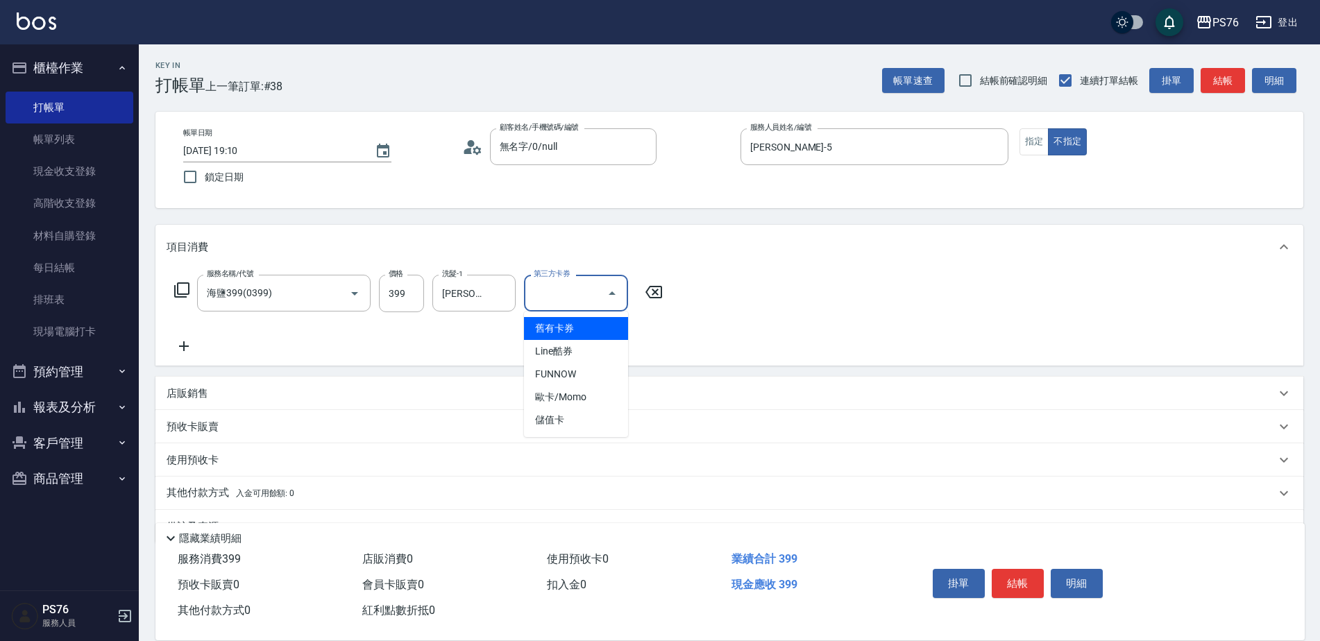
scroll to position [35, 0]
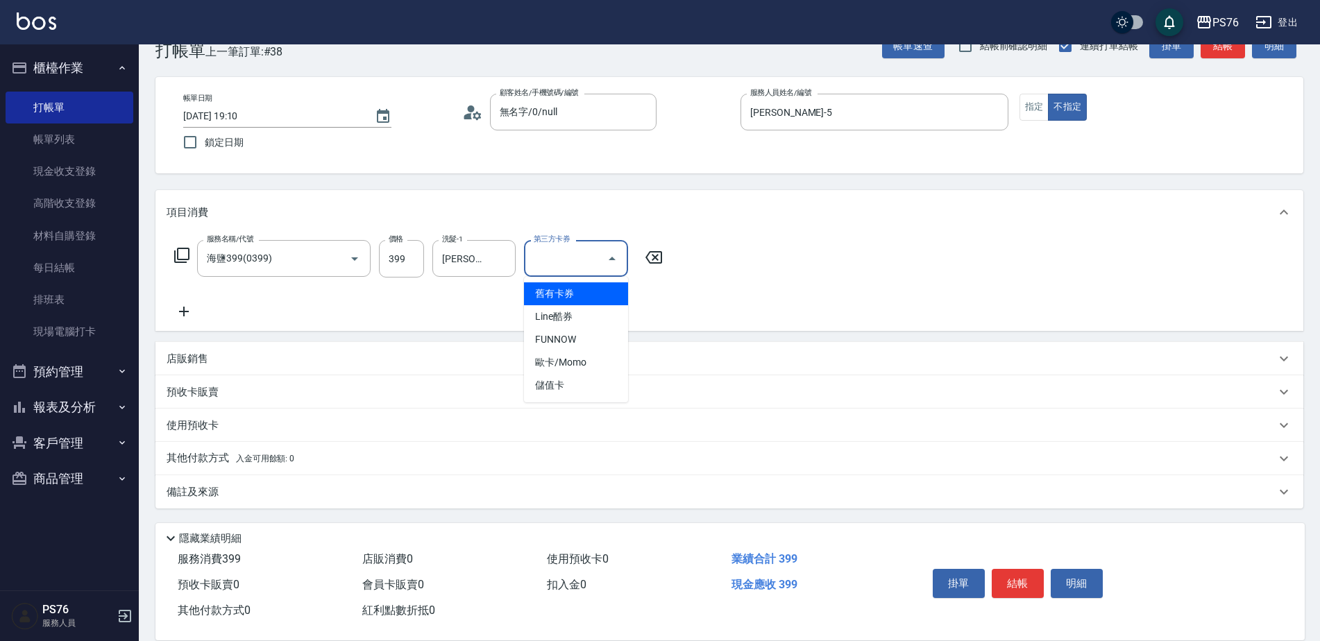
click at [185, 319] on icon at bounding box center [184, 311] width 35 height 17
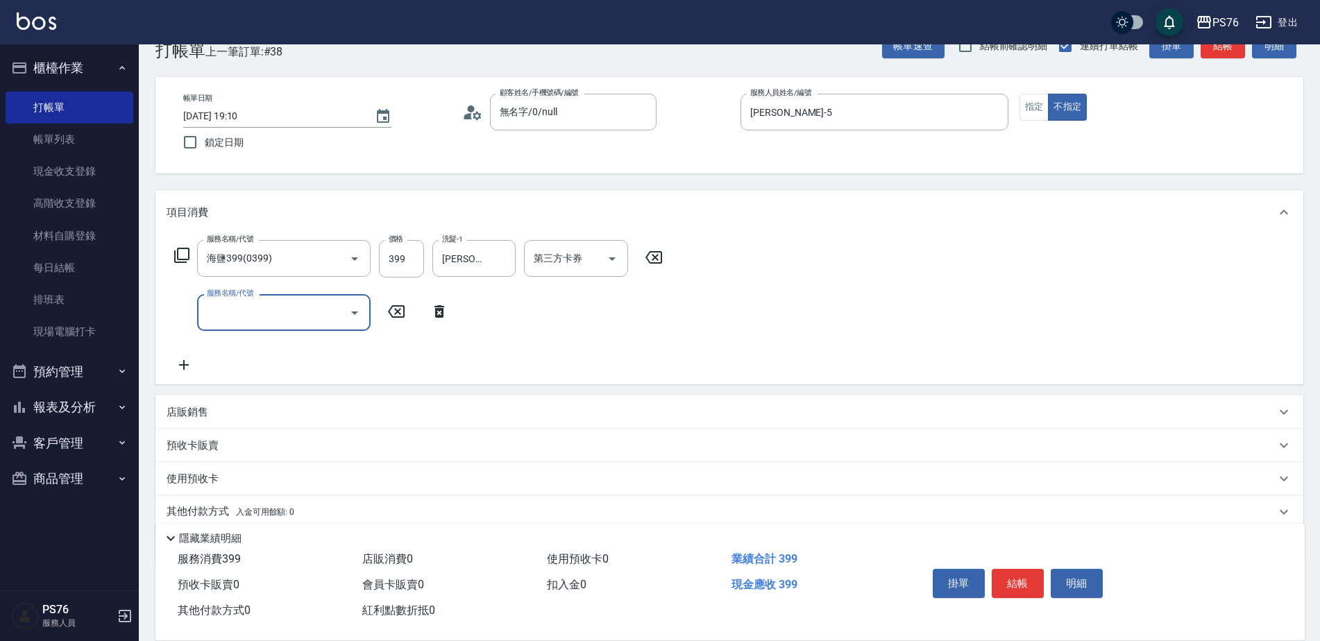
click at [247, 310] on input "服務名稱/代號" at bounding box center [273, 313] width 140 height 24
type input "剪髮(304)"
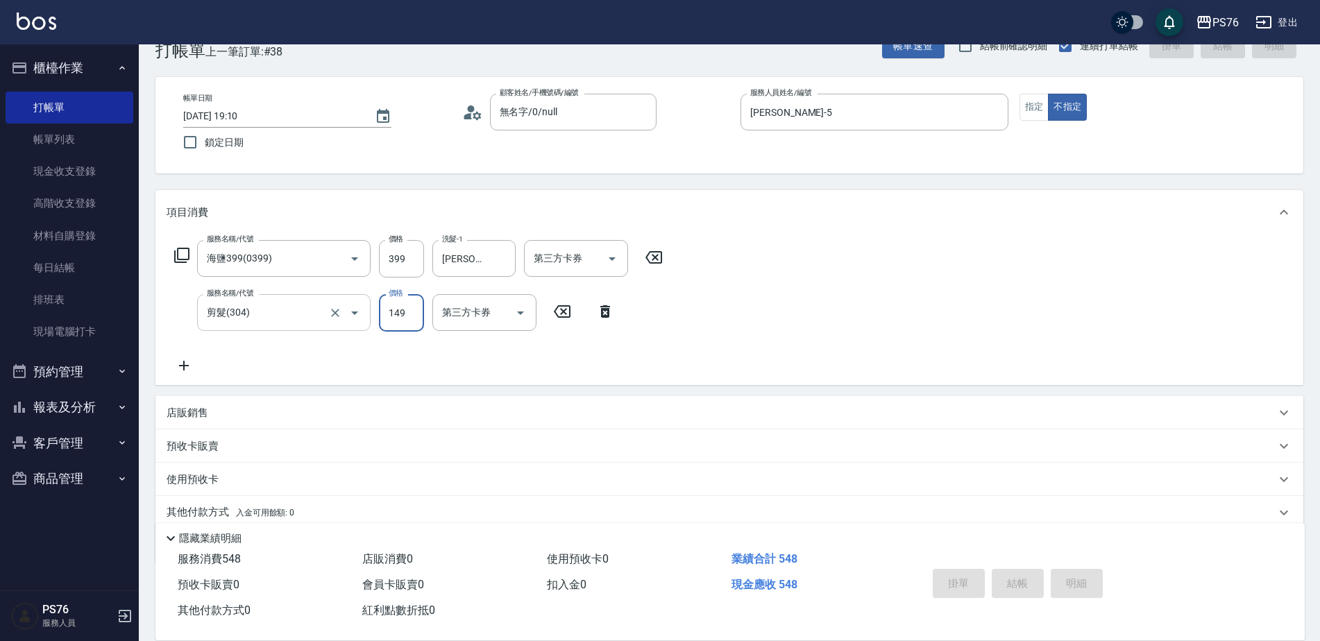
type input "[DATE] 19:11"
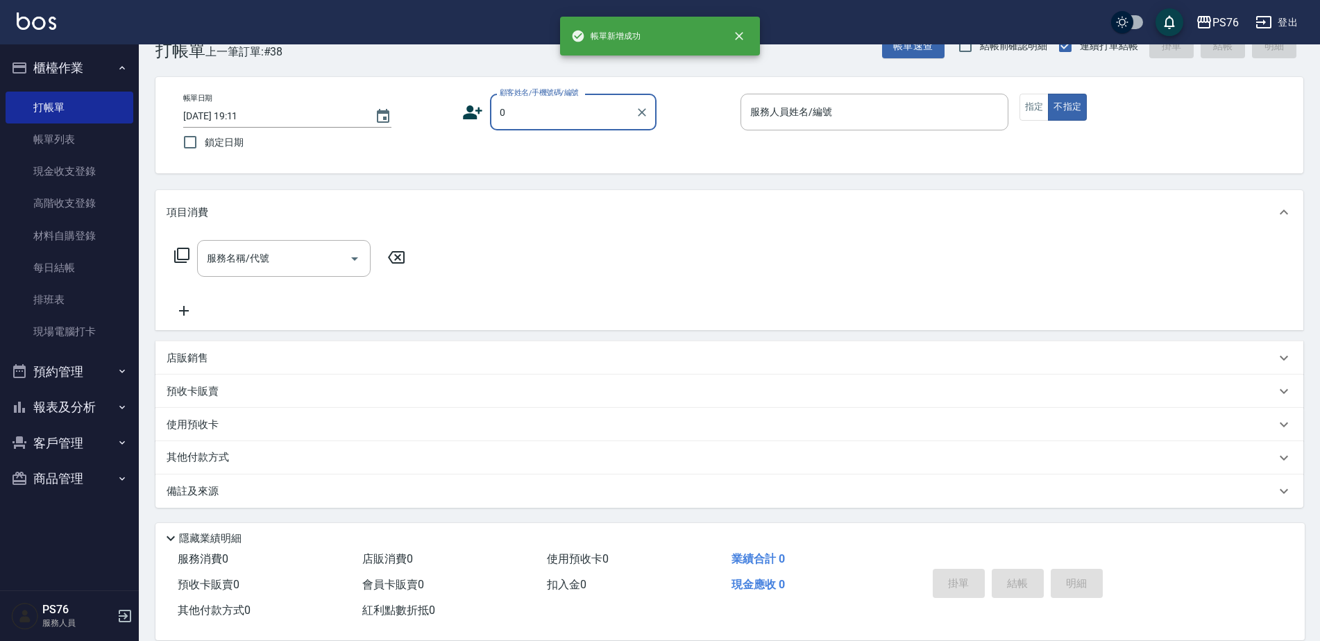
type input "無名字/0/null"
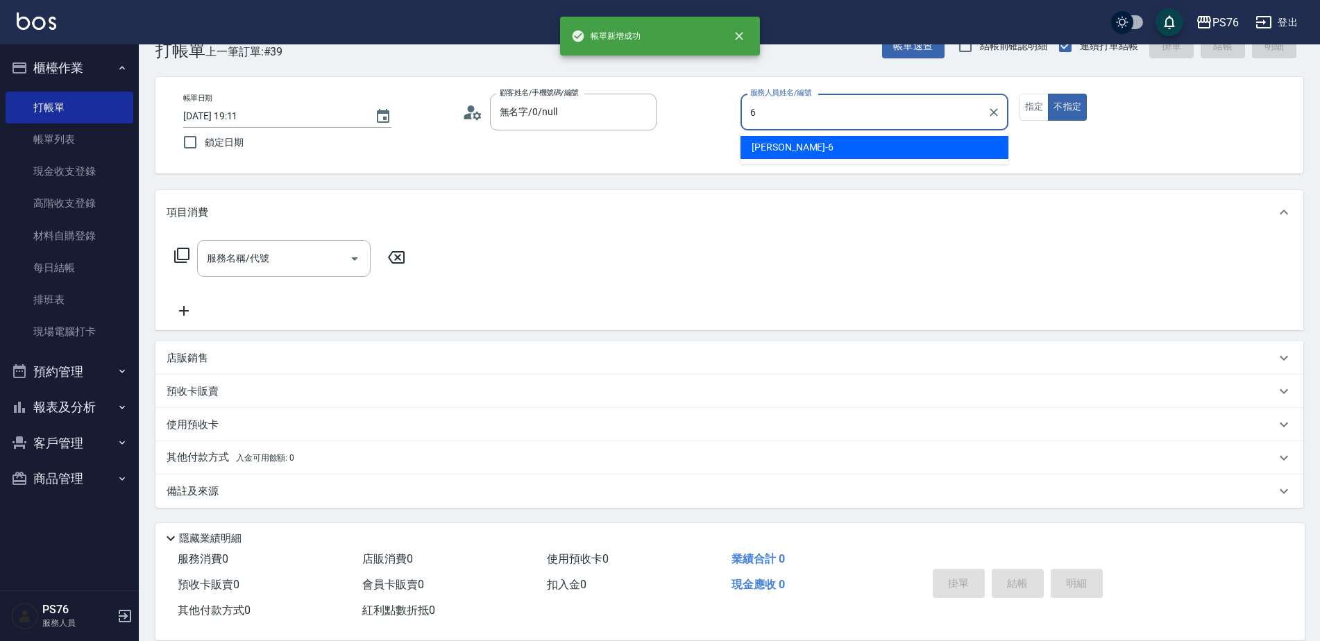
type input "[PERSON_NAME]-6"
type button "false"
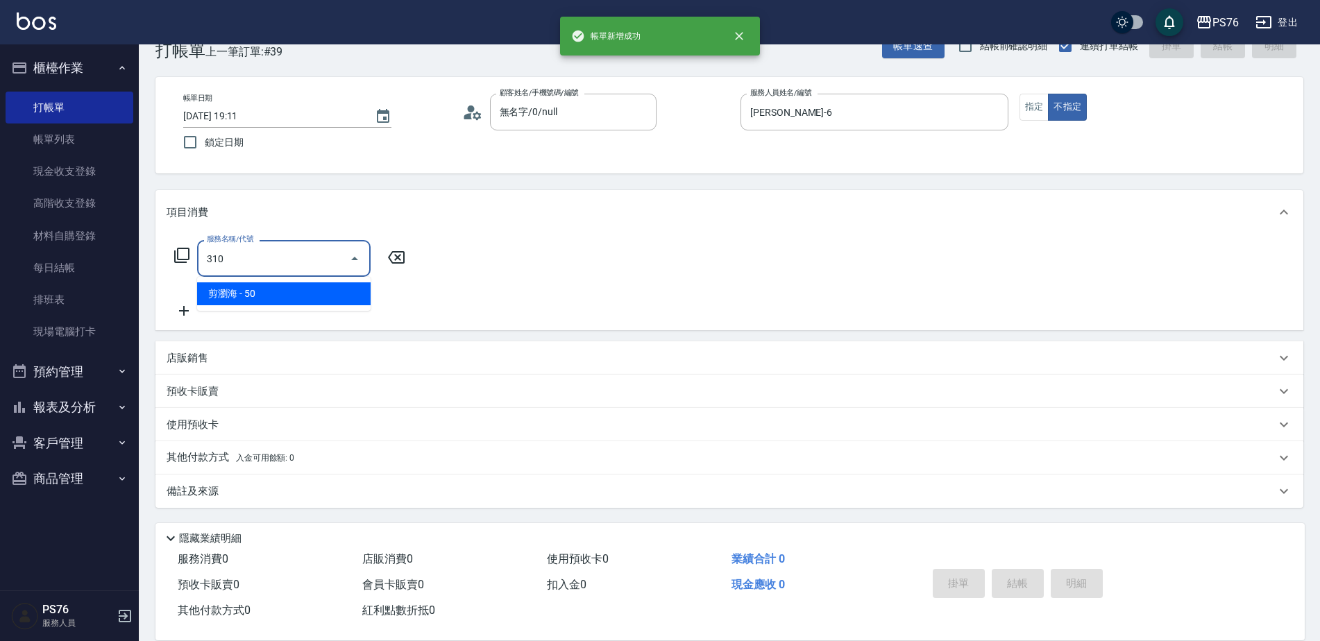
type input "剪瀏海(310)"
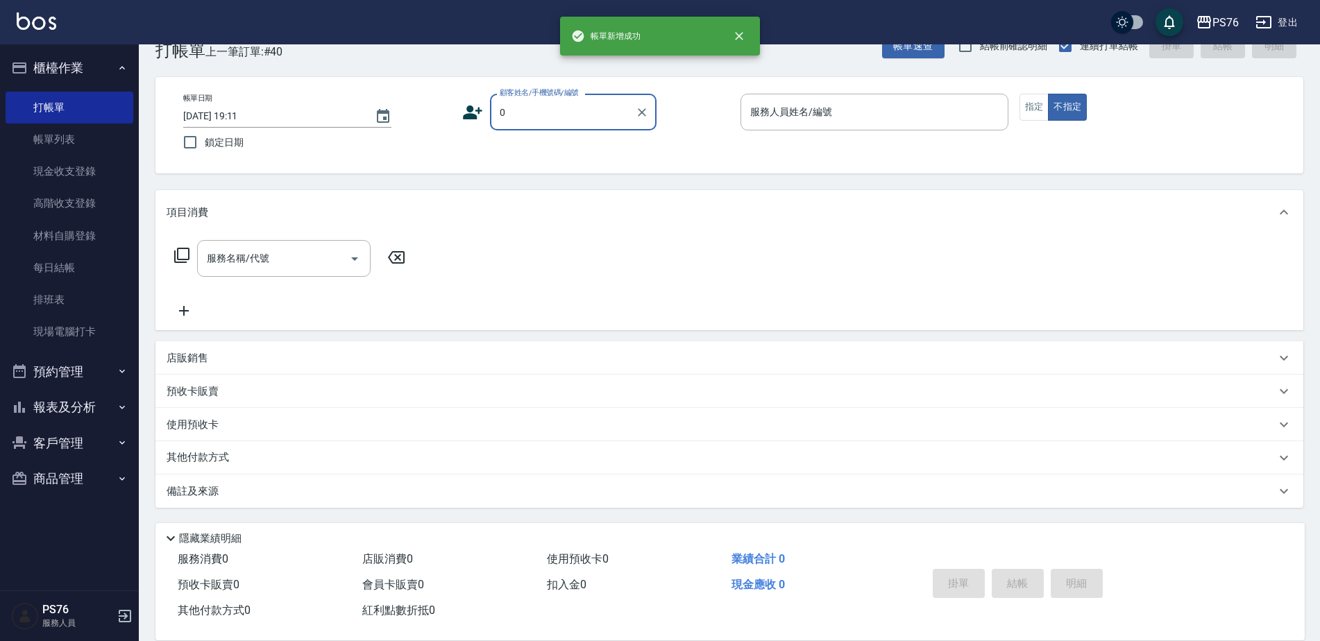
type input "無名字/0/null"
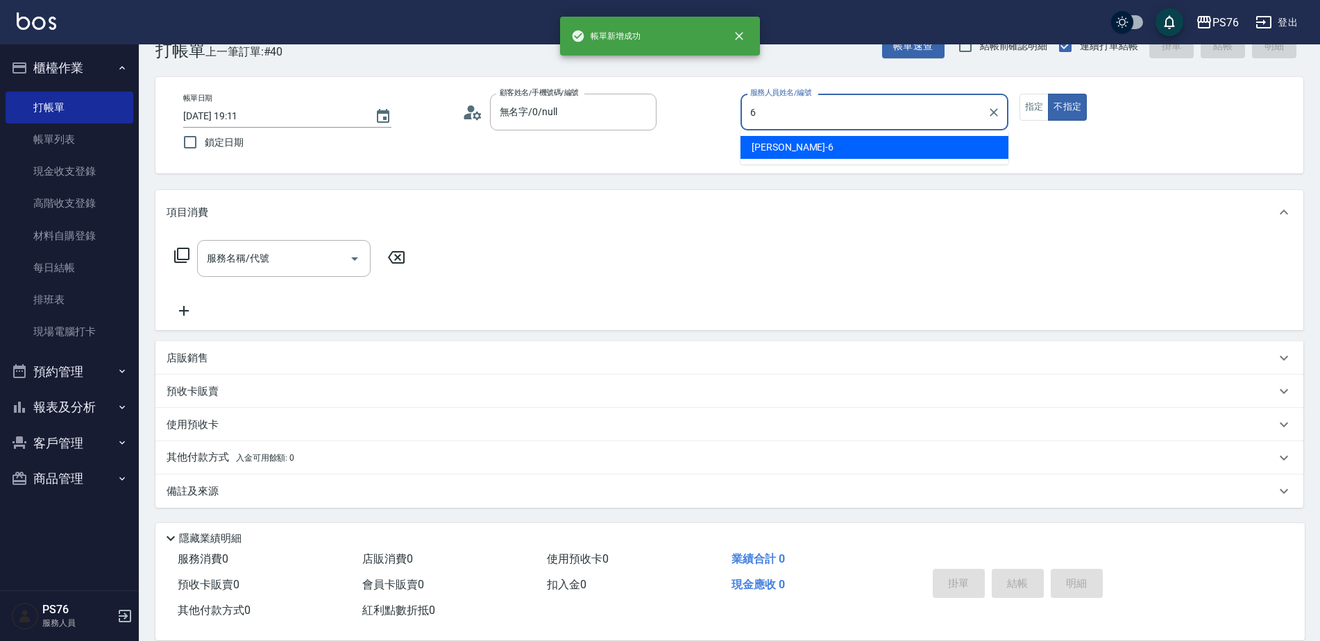
type input "[PERSON_NAME]-6"
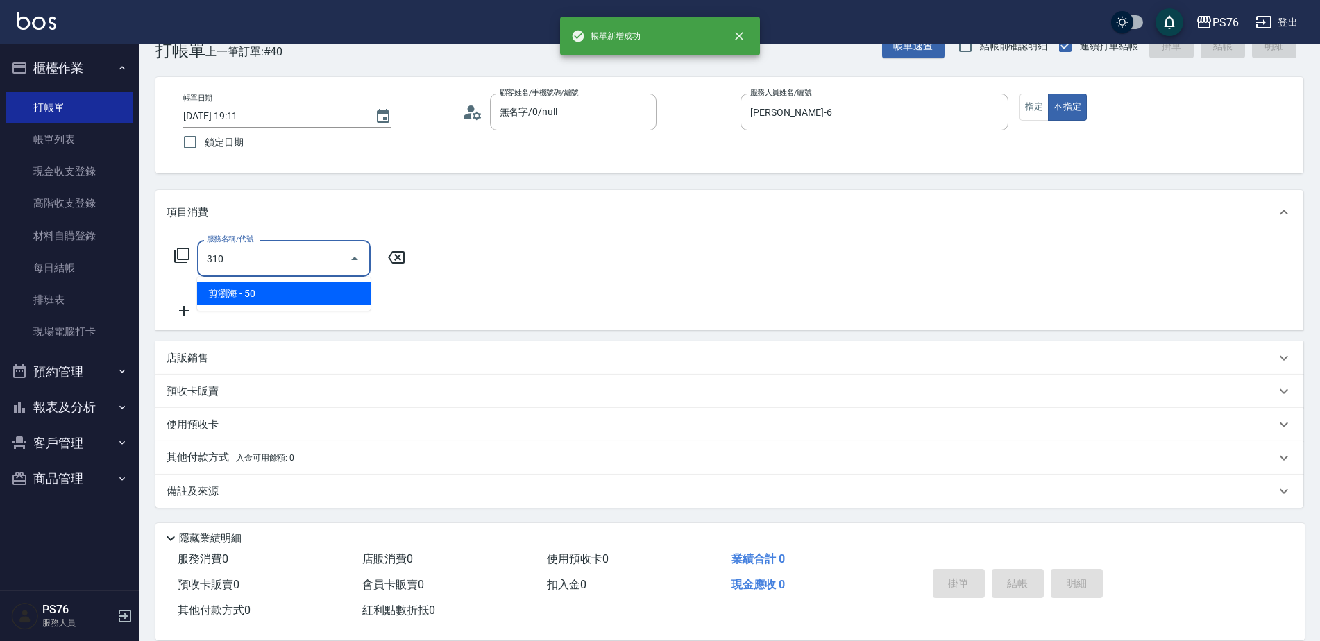
type input "剪瀏海(310)"
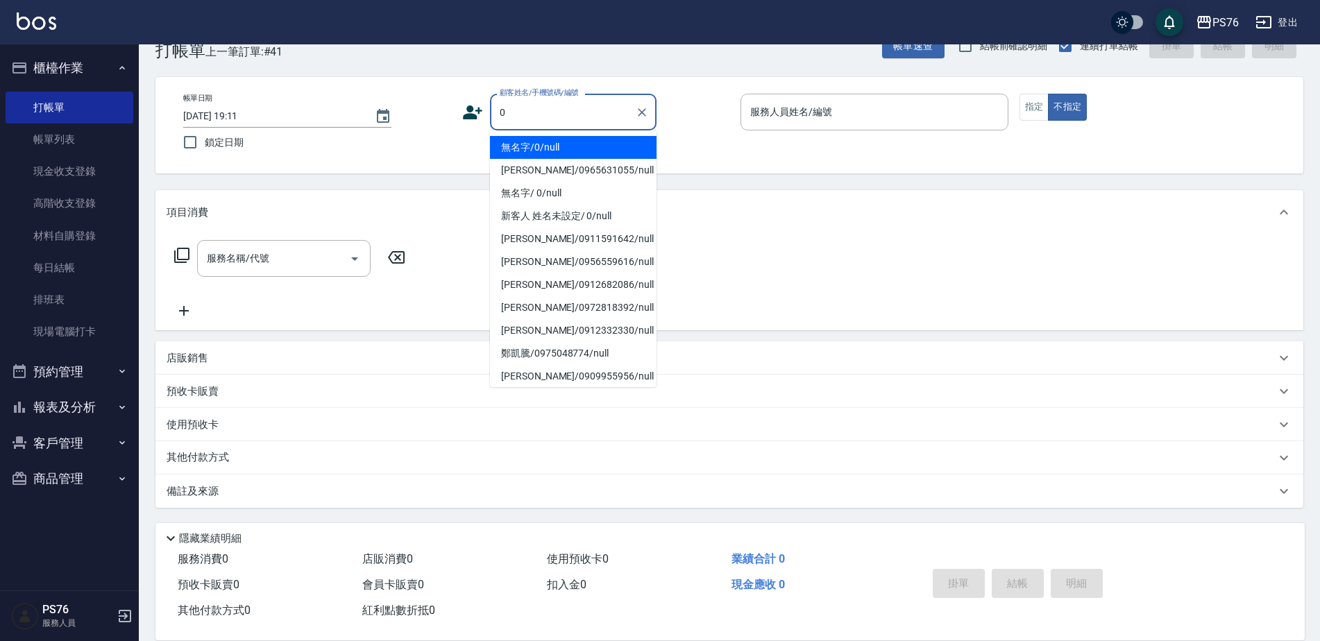
type input "無名字/0/null"
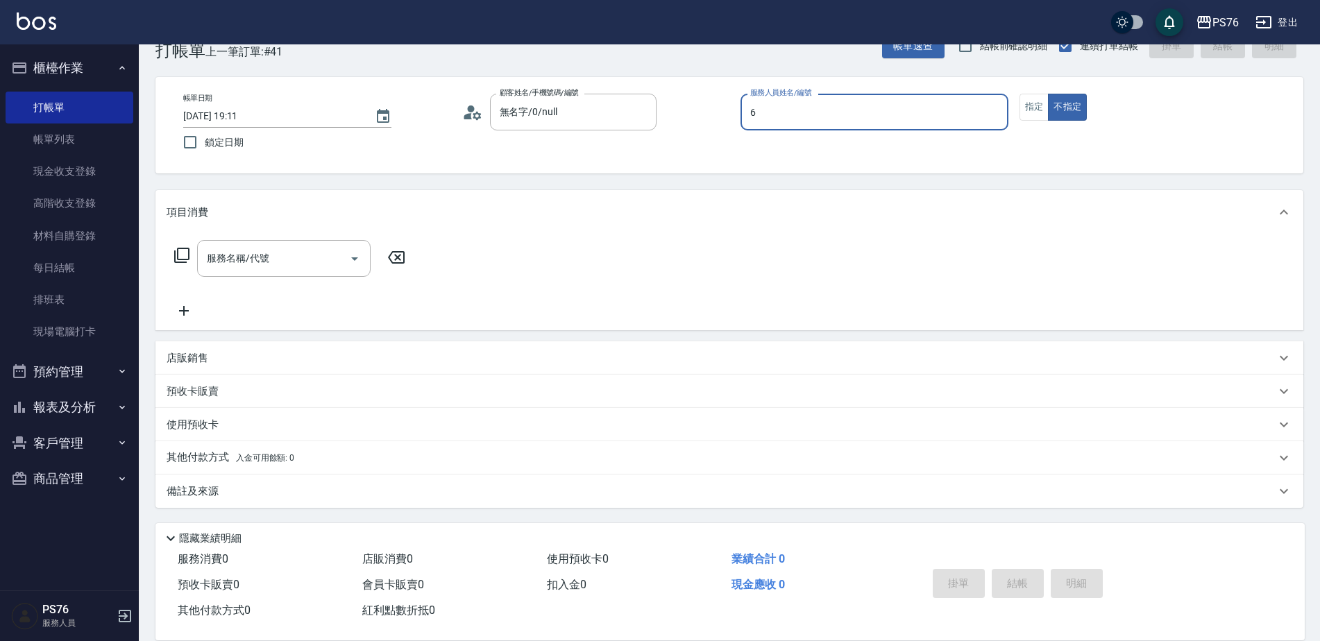
type input "[PERSON_NAME]-6"
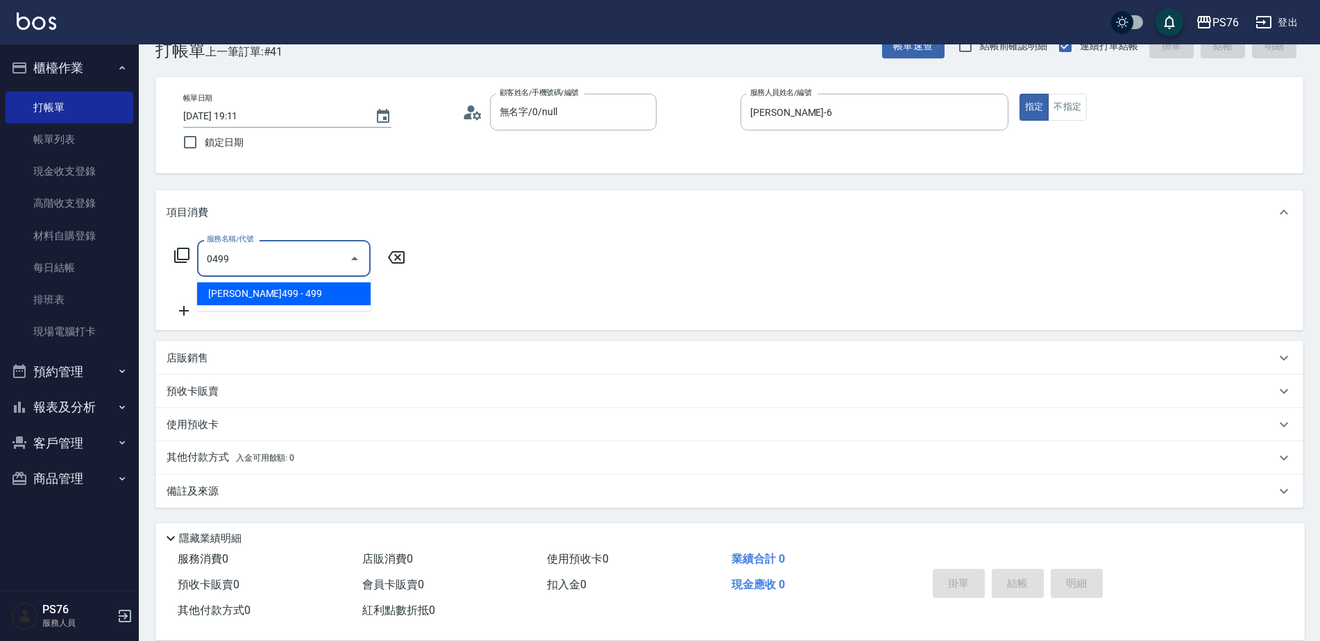
type input "[PERSON_NAME]499(0499)"
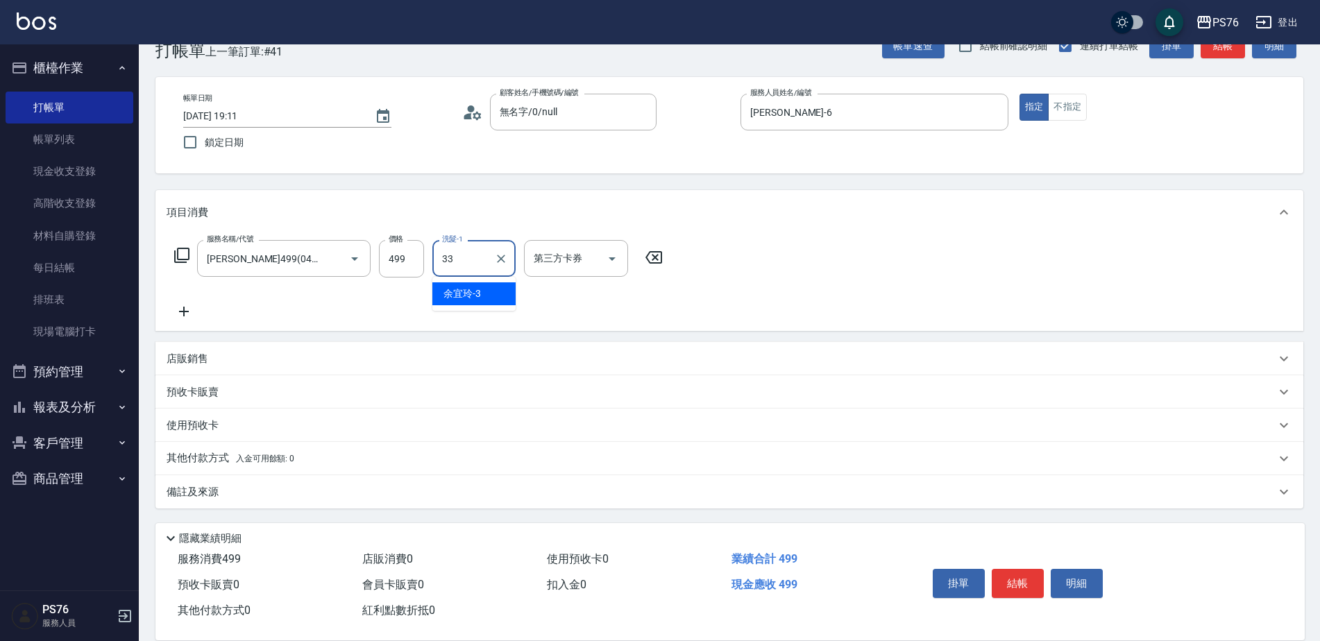
type input "[PERSON_NAME]33"
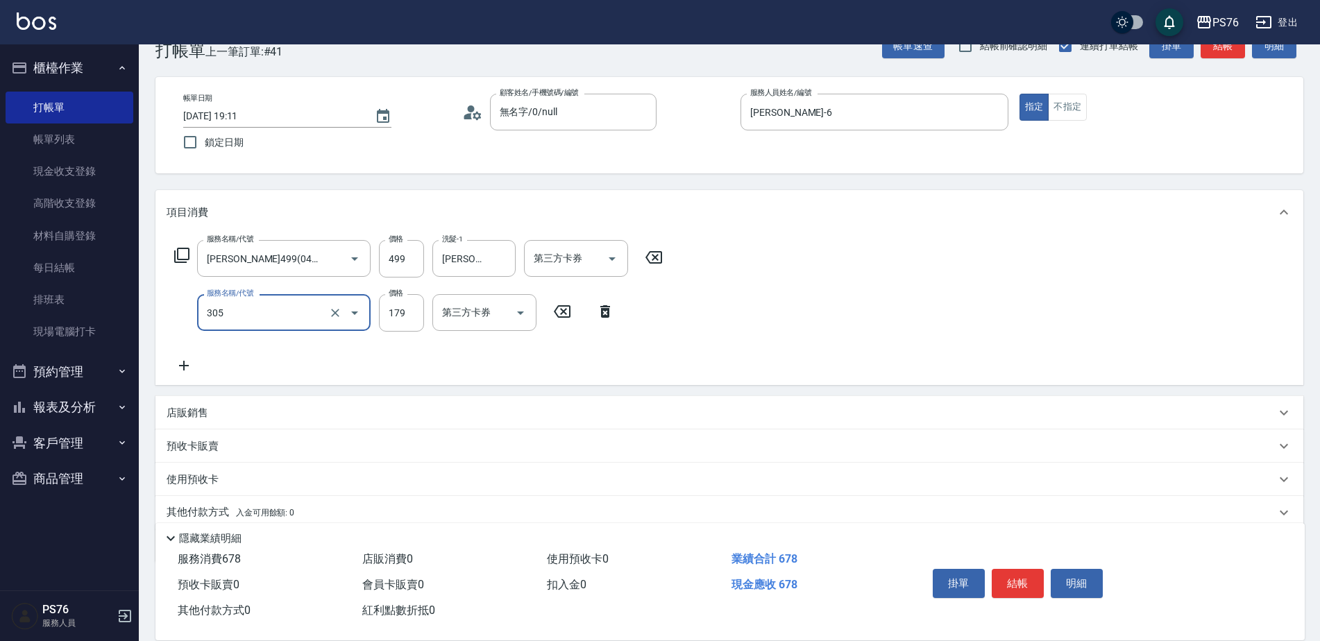
type input "剪髮(305)"
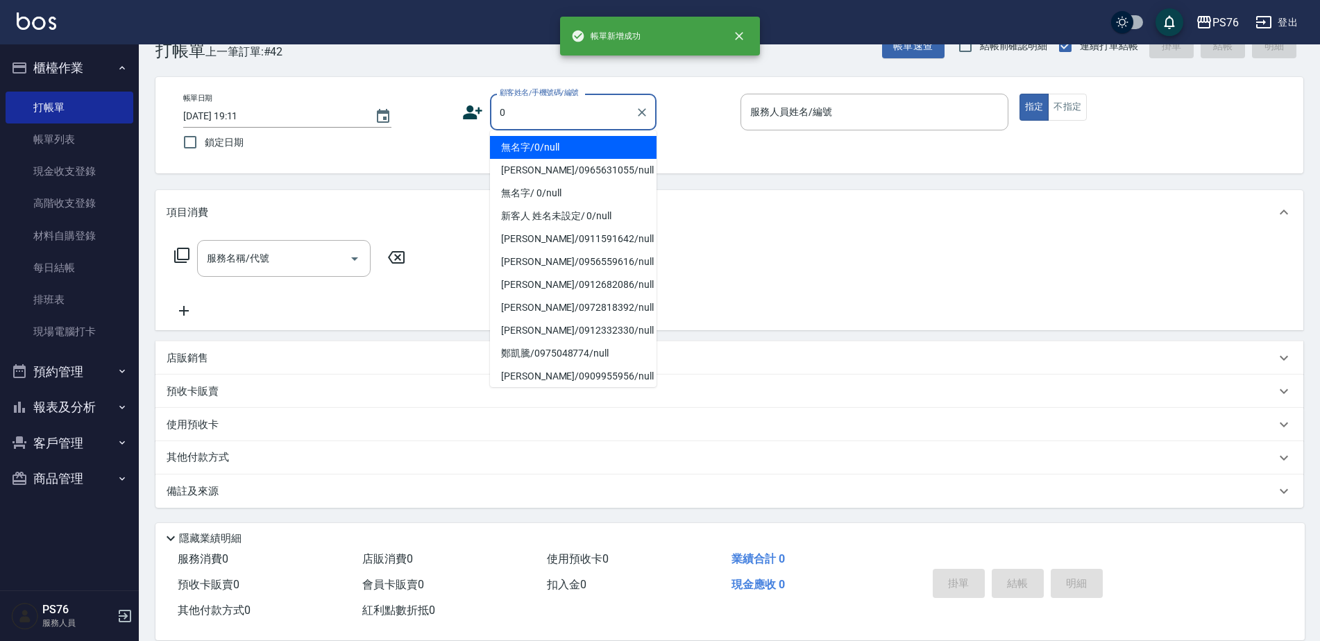
type input "無名字/0/null"
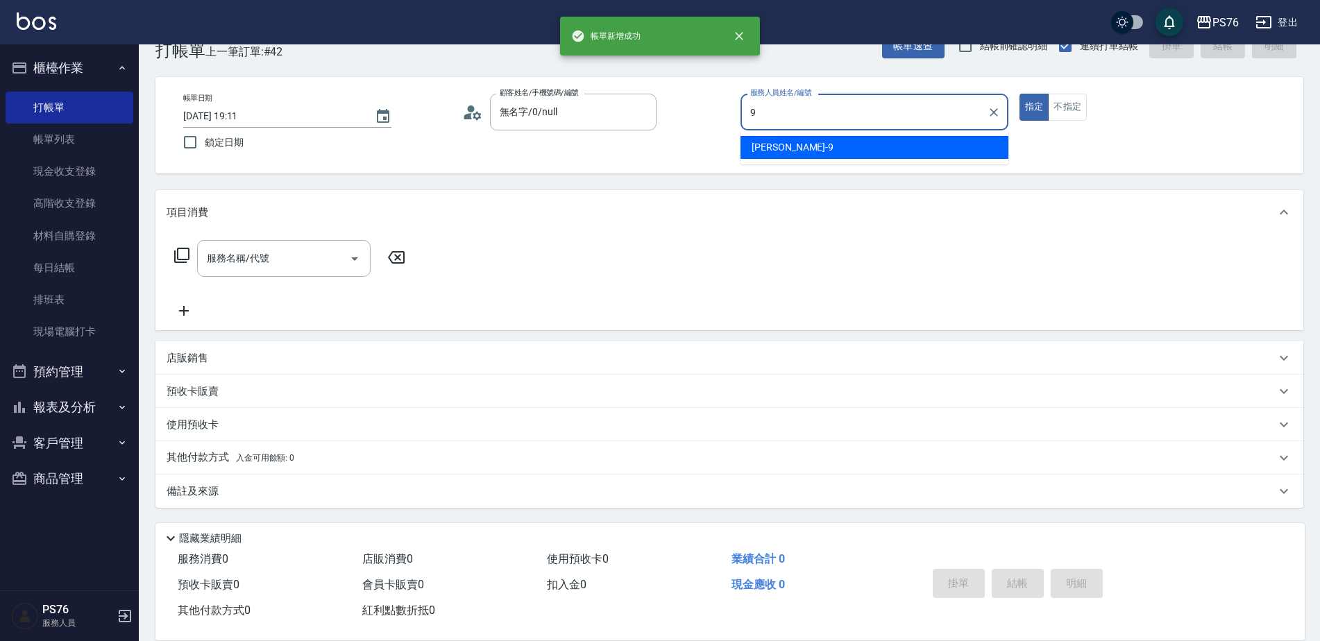
type input "[PERSON_NAME]-9"
type button "true"
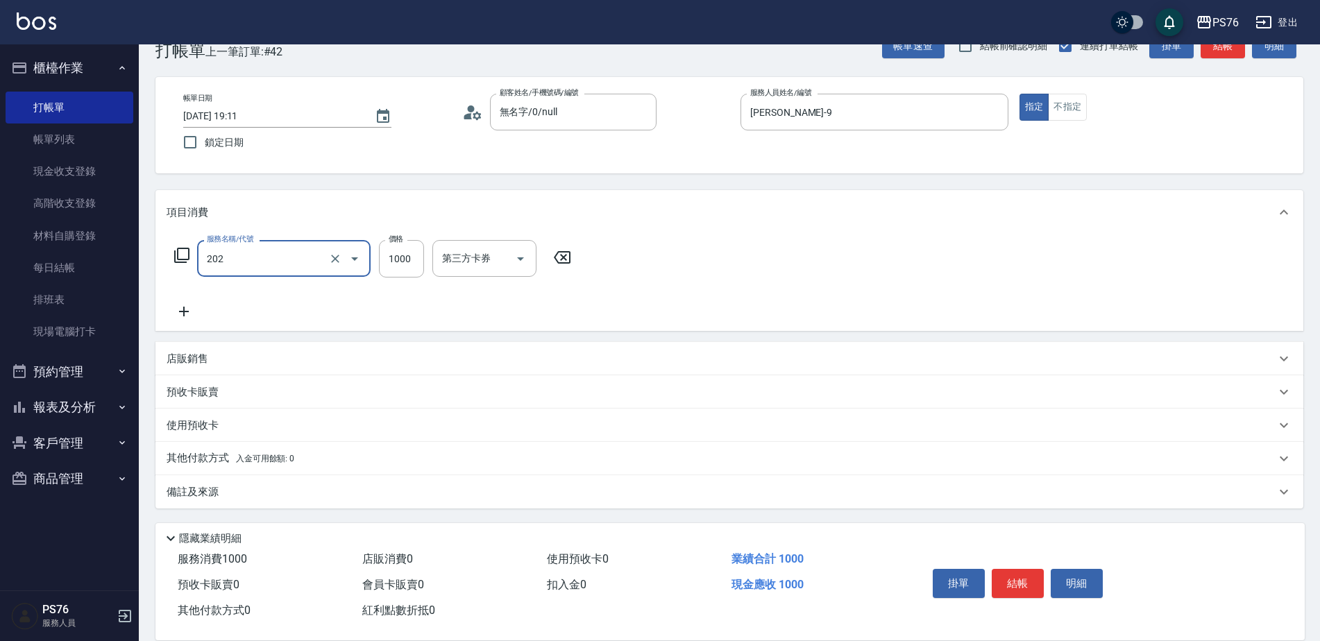
type input "燙髮(202)"
type input "1500"
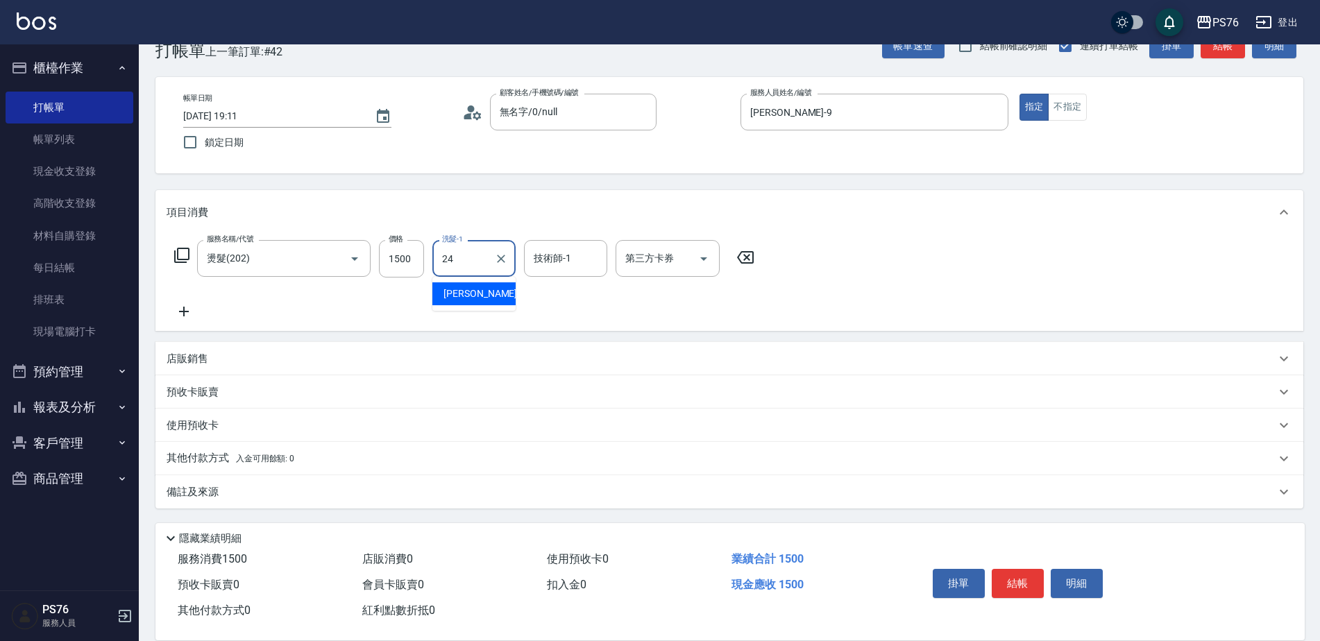
type input "2"
type input "[PERSON_NAME]-9"
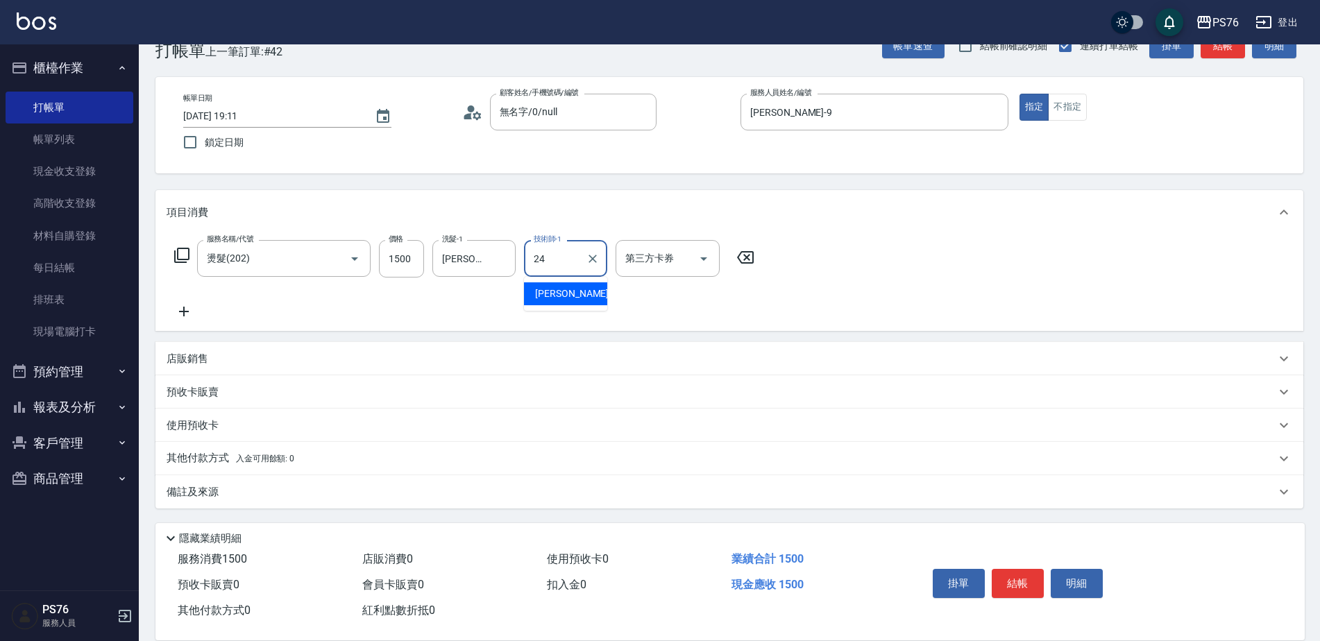
type input "[PERSON_NAME]-24"
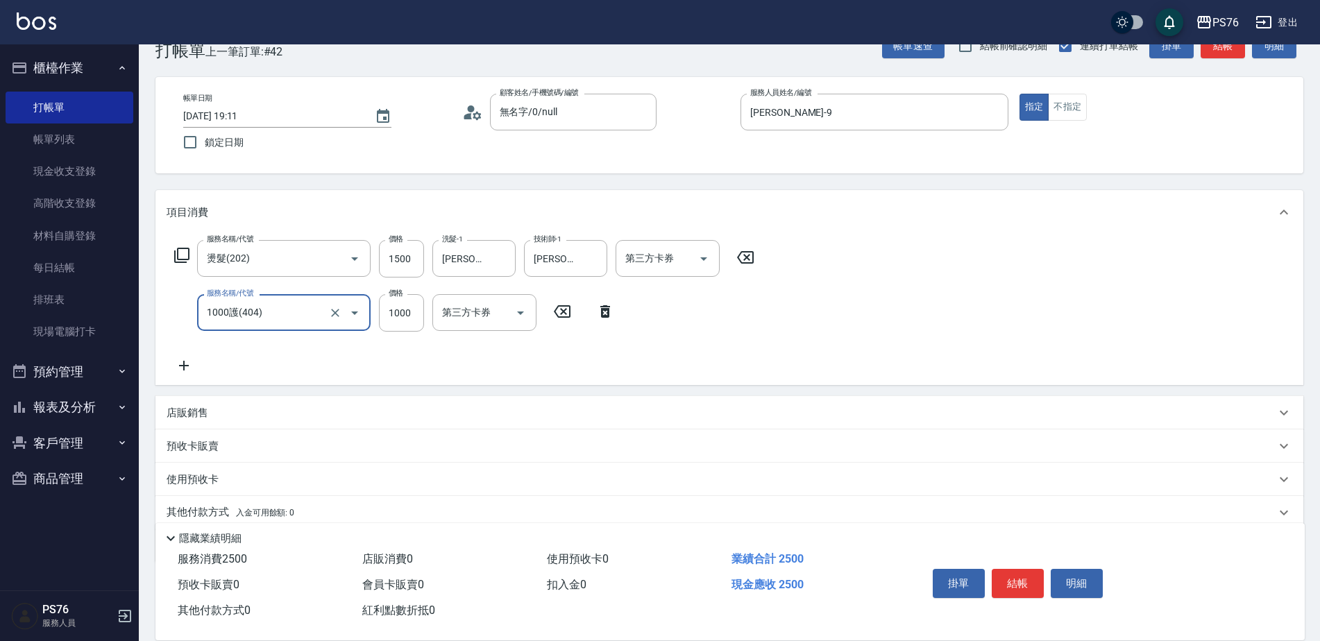
type input "1000護(404)"
type input "9"
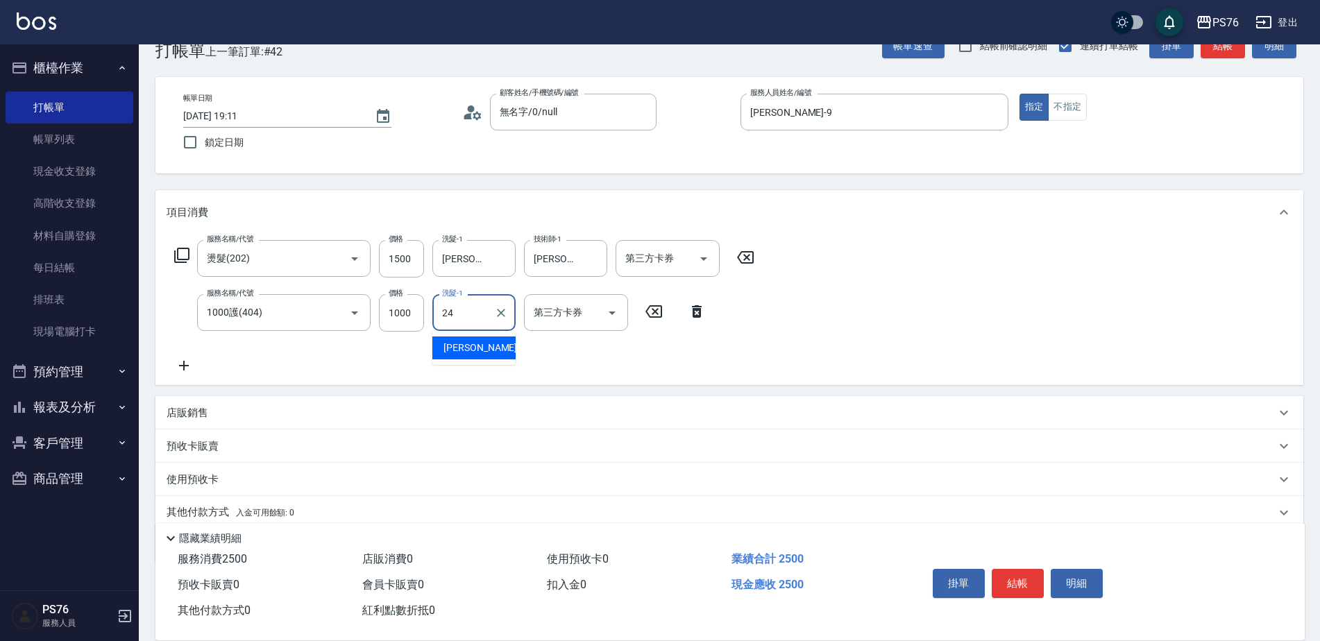
type input "[PERSON_NAME]-24"
